Goal: Information Seeking & Learning: Learn about a topic

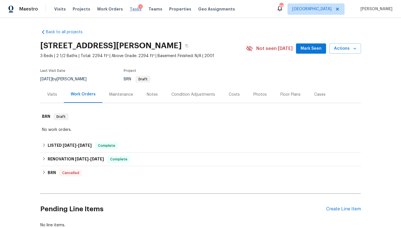
click at [131, 10] on span "Tasks" at bounding box center [136, 9] width 12 height 4
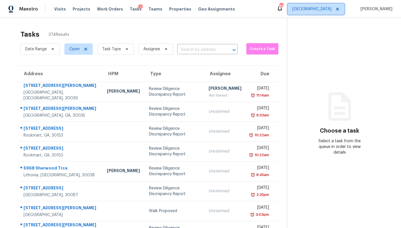
click at [327, 10] on span "[GEOGRAPHIC_DATA]" at bounding box center [311, 9] width 39 height 6
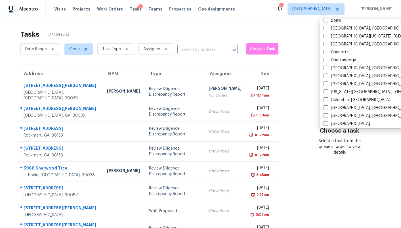
scroll to position [56, 0]
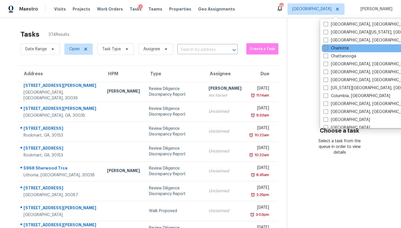
click at [335, 47] on label "Charlotte" at bounding box center [335, 48] width 25 height 6
click at [327, 47] on input "Charlotte" at bounding box center [325, 47] width 4 height 4
checkbox input "true"
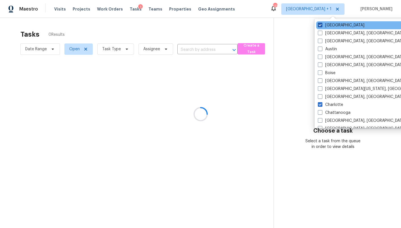
click at [330, 26] on label "[GEOGRAPHIC_DATA]" at bounding box center [341, 25] width 46 height 6
click at [321, 26] on input "[GEOGRAPHIC_DATA]" at bounding box center [320, 24] width 4 height 4
checkbox input "false"
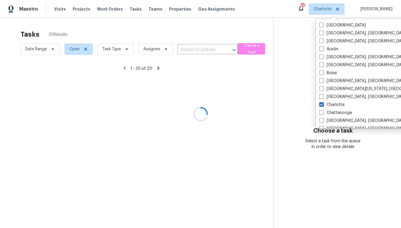
click at [186, 29] on div at bounding box center [200, 114] width 401 height 228
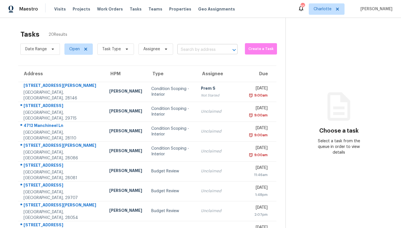
click at [189, 48] on input "text" at bounding box center [199, 49] width 44 height 9
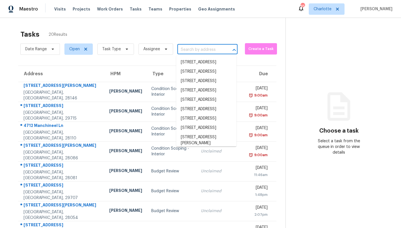
paste input "[STREET_ADDRESS]"
type input "[STREET_ADDRESS]"
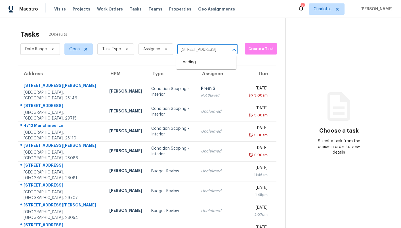
scroll to position [0, 31]
click at [194, 66] on li "[STREET_ADDRESS]" at bounding box center [206, 62] width 60 height 9
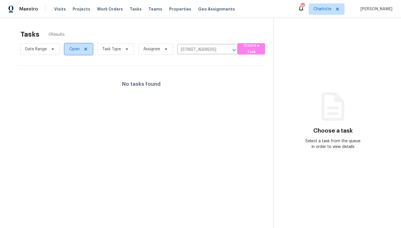
click at [71, 50] on span "Open" at bounding box center [74, 49] width 10 height 6
click at [76, 71] on label "Closed" at bounding box center [77, 73] width 20 height 6
click at [71, 71] on input "Closed" at bounding box center [69, 72] width 4 height 4
checkbox input "true"
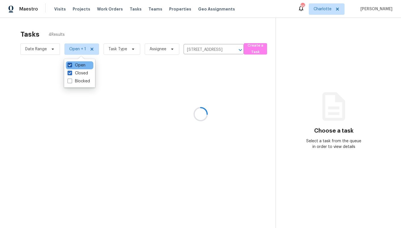
click at [77, 65] on label "Open" at bounding box center [76, 65] width 18 height 6
click at [71, 65] on input "Open" at bounding box center [69, 64] width 4 height 4
checkbox input "false"
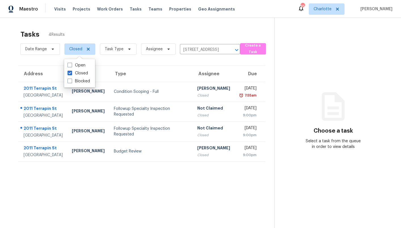
click at [132, 13] on div "Visits Projects Work Orders Tasks Teams Properties Geo Assignments" at bounding box center [147, 8] width 187 height 11
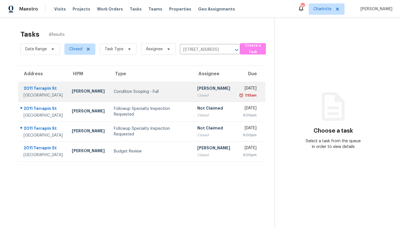
click at [133, 94] on div "Condition Scoping - Full" at bounding box center [151, 92] width 74 height 6
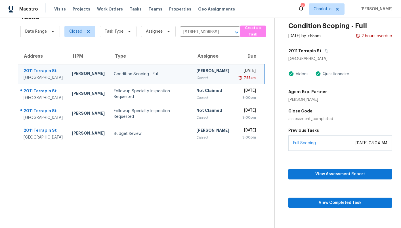
scroll to position [18, 0]
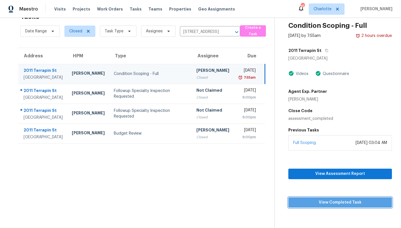
click at [336, 202] on span "View Completed Task" at bounding box center [340, 202] width 94 height 7
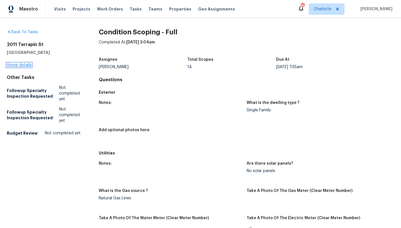
click at [18, 64] on link "Home details" at bounding box center [19, 65] width 25 height 4
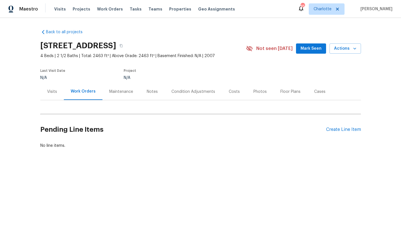
click at [189, 91] on div "Condition Adjustments" at bounding box center [193, 92] width 44 height 6
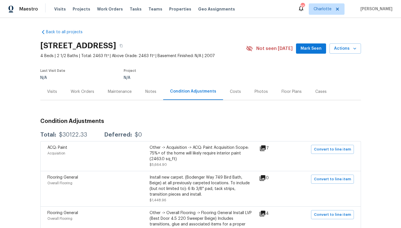
click at [233, 91] on div "Costs" at bounding box center [235, 92] width 11 height 6
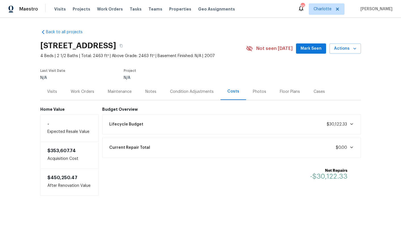
click at [354, 124] on div "Lifecycle Budget $30,122.33" at bounding box center [231, 124] width 251 height 12
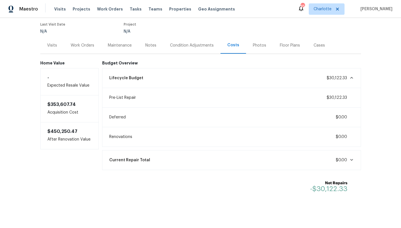
scroll to position [52, 0]
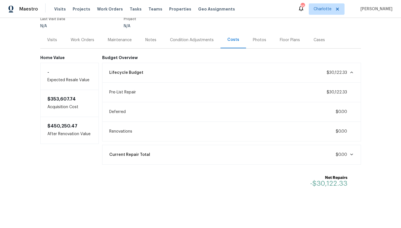
click at [183, 38] on div "Condition Adjustments" at bounding box center [192, 40] width 44 height 6
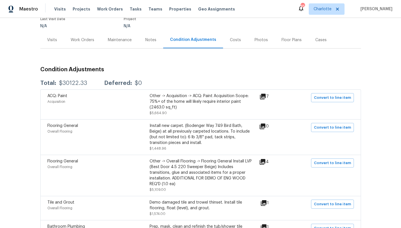
click at [234, 43] on div "Costs" at bounding box center [235, 39] width 25 height 17
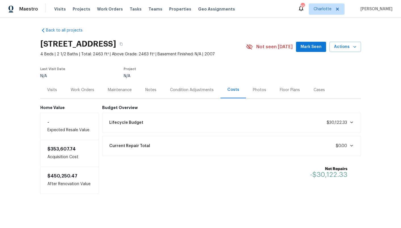
click at [185, 88] on div "Condition Adjustments" at bounding box center [192, 90] width 44 height 6
